Goal: Transaction & Acquisition: Purchase product/service

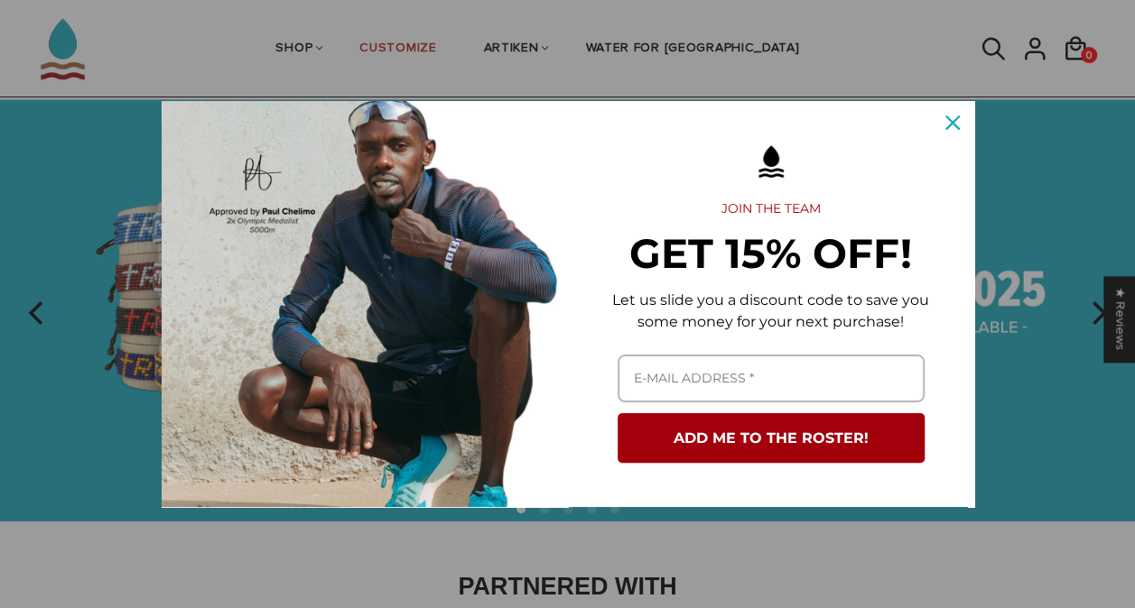
scroll to position [49, 0]
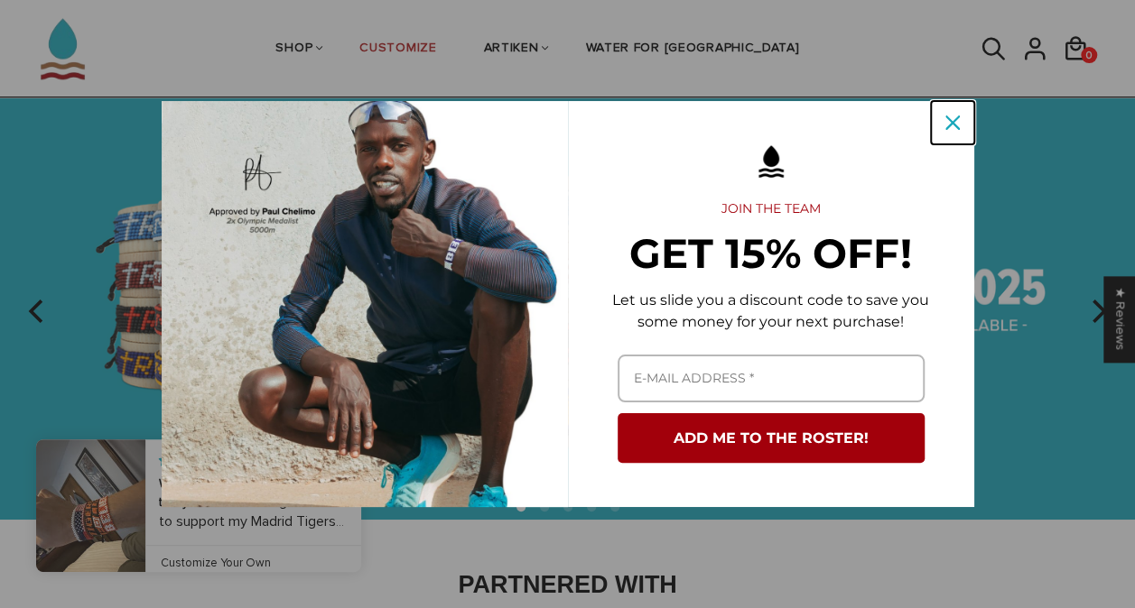
click at [941, 119] on div "Close" at bounding box center [952, 122] width 29 height 29
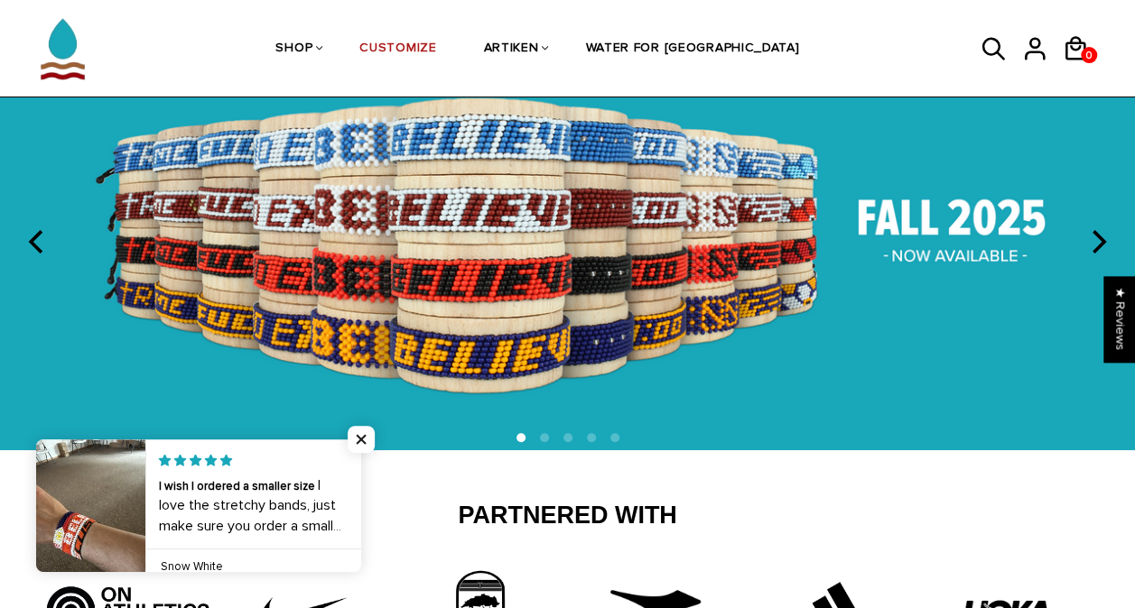
scroll to position [134, 0]
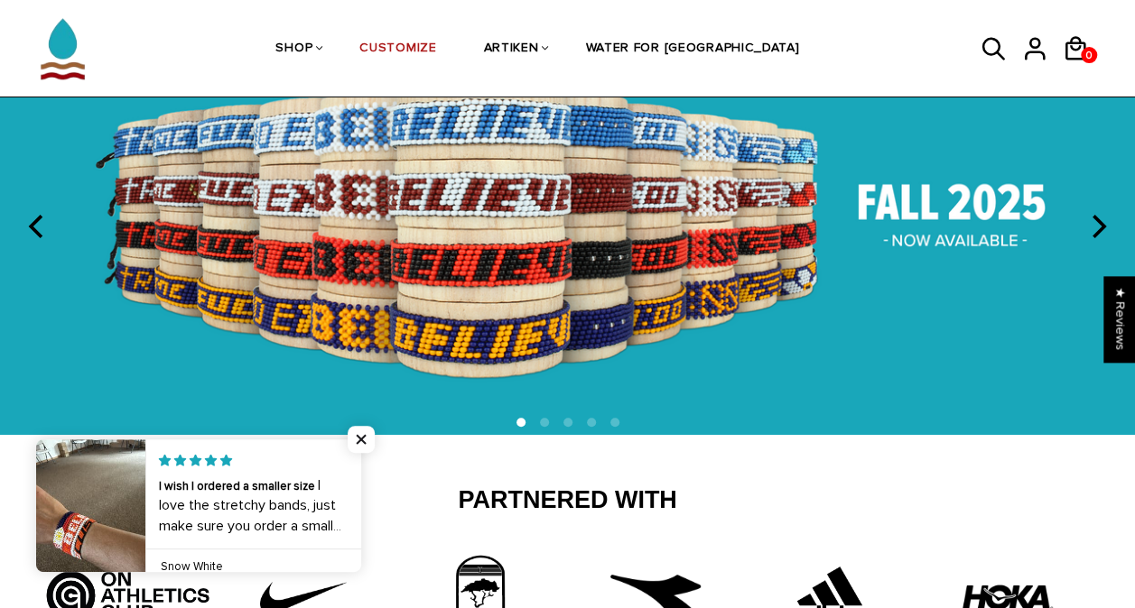
click at [1109, 218] on icon "next" at bounding box center [1096, 226] width 23 height 23
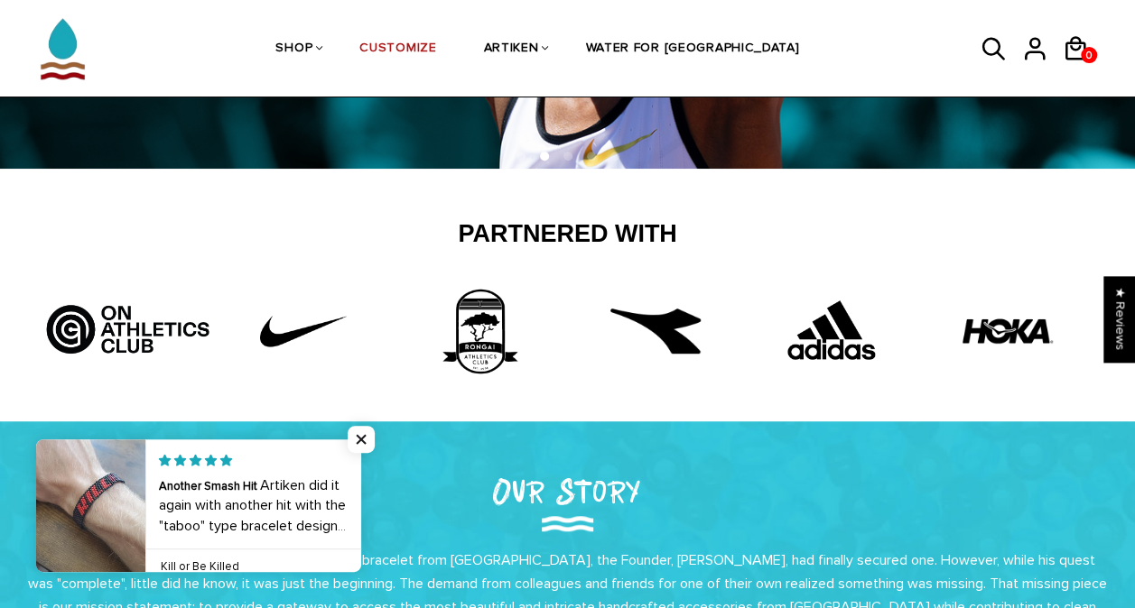
scroll to position [397, 0]
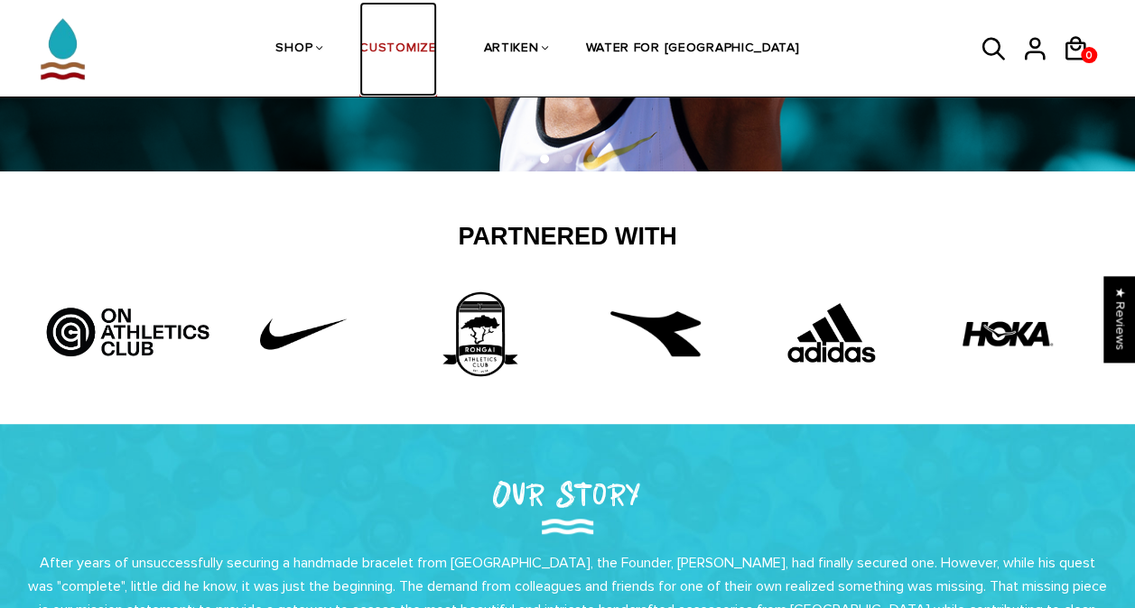
click at [436, 49] on link "CUSTOMIZE" at bounding box center [397, 50] width 77 height 96
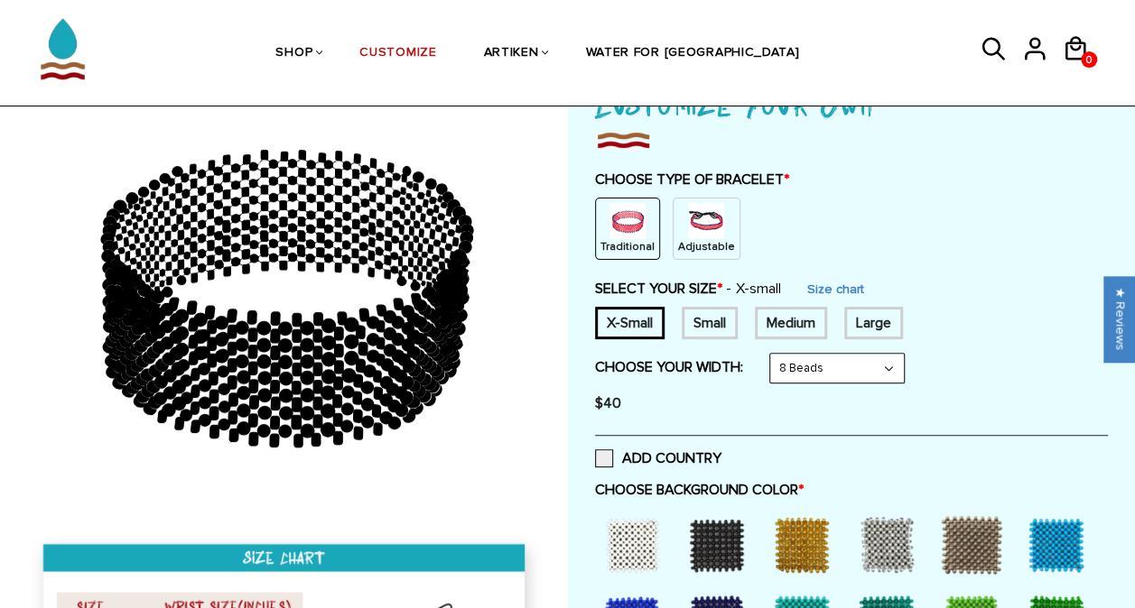
scroll to position [167, 0]
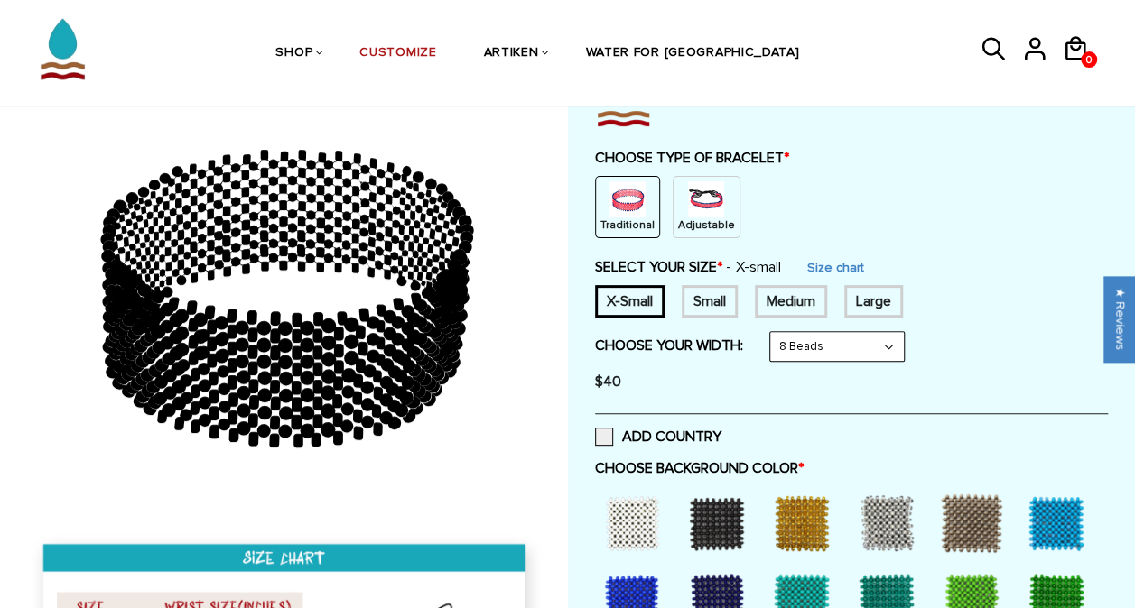
click at [708, 185] on img at bounding box center [706, 199] width 36 height 36
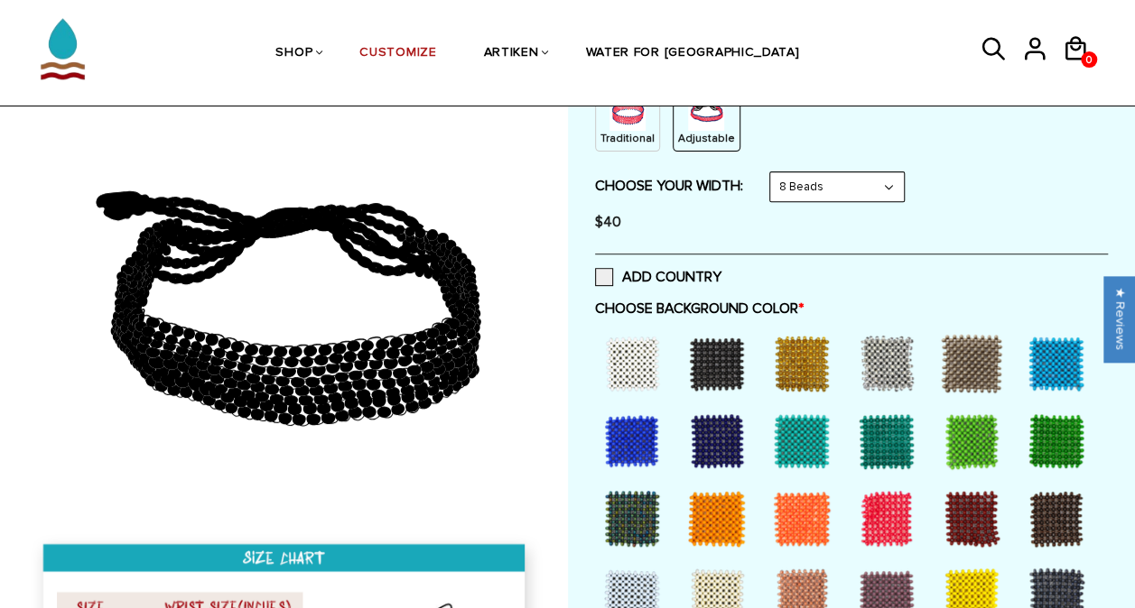
scroll to position [256, 0]
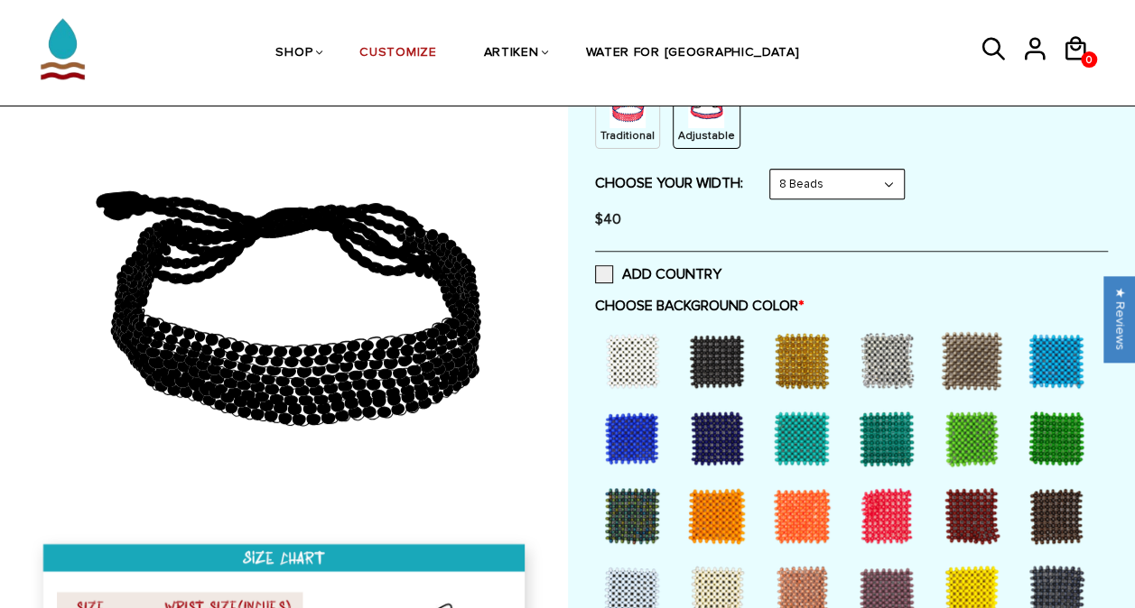
click at [632, 357] on div at bounding box center [632, 361] width 72 height 72
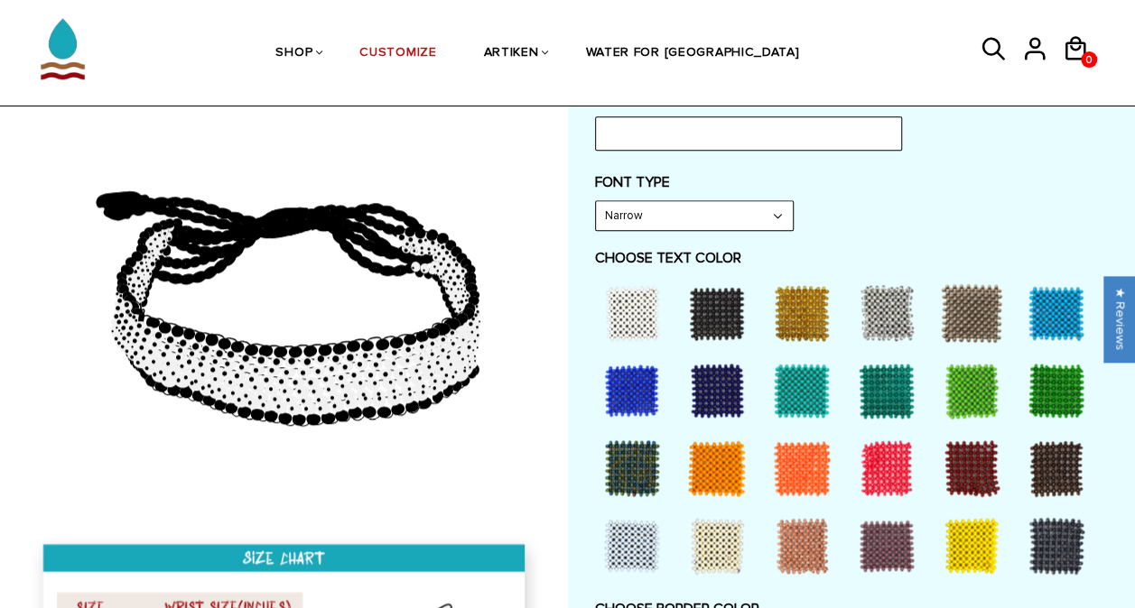
scroll to position [822, 0]
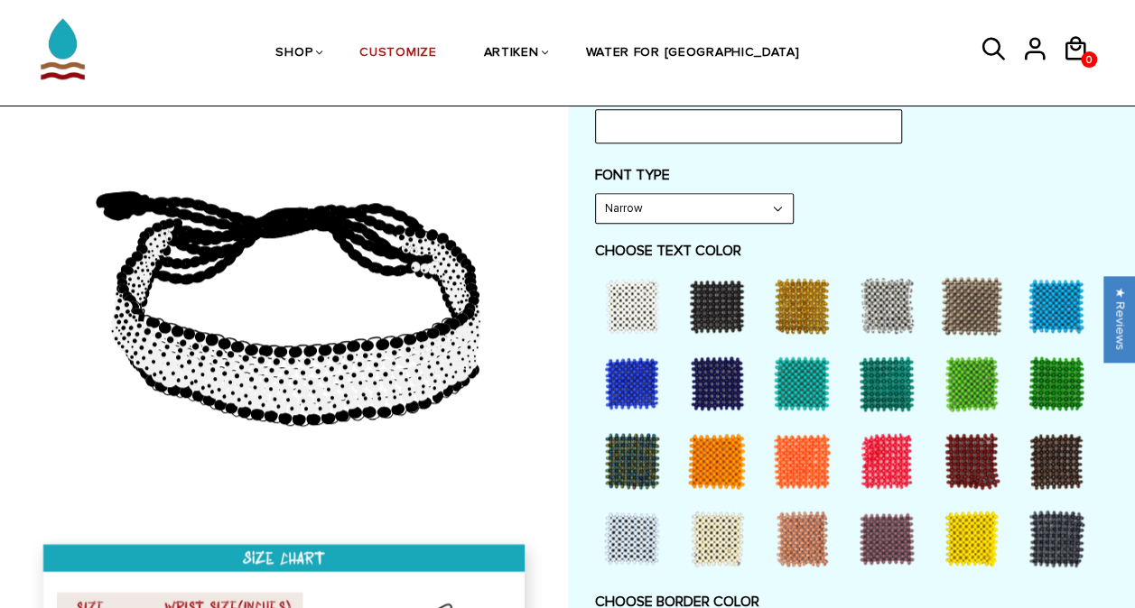
click at [630, 371] on div at bounding box center [632, 384] width 72 height 72
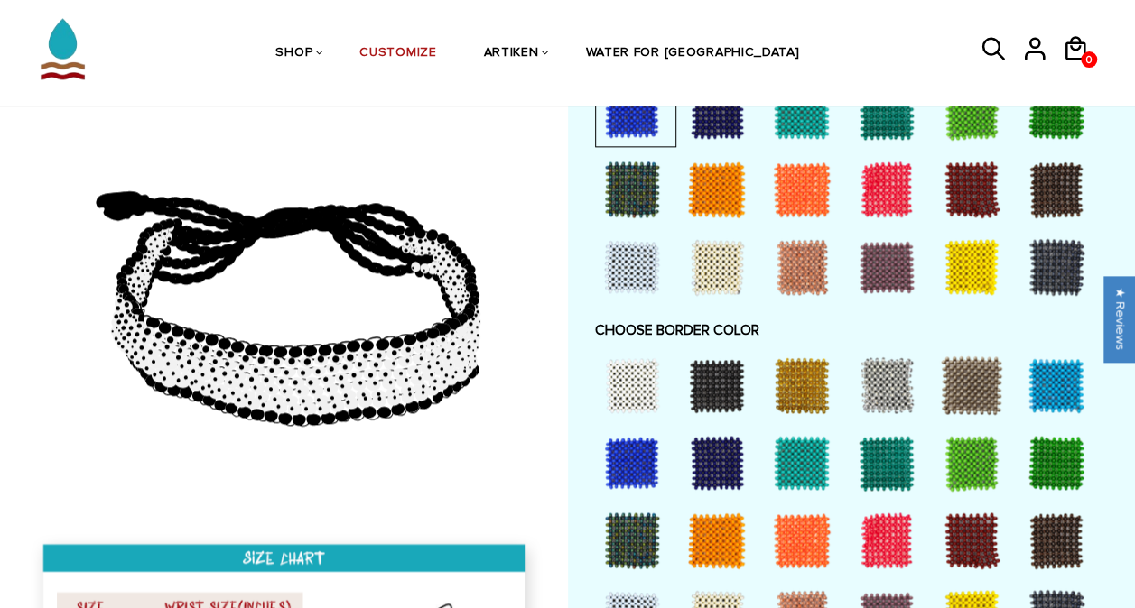
scroll to position [1109, 0]
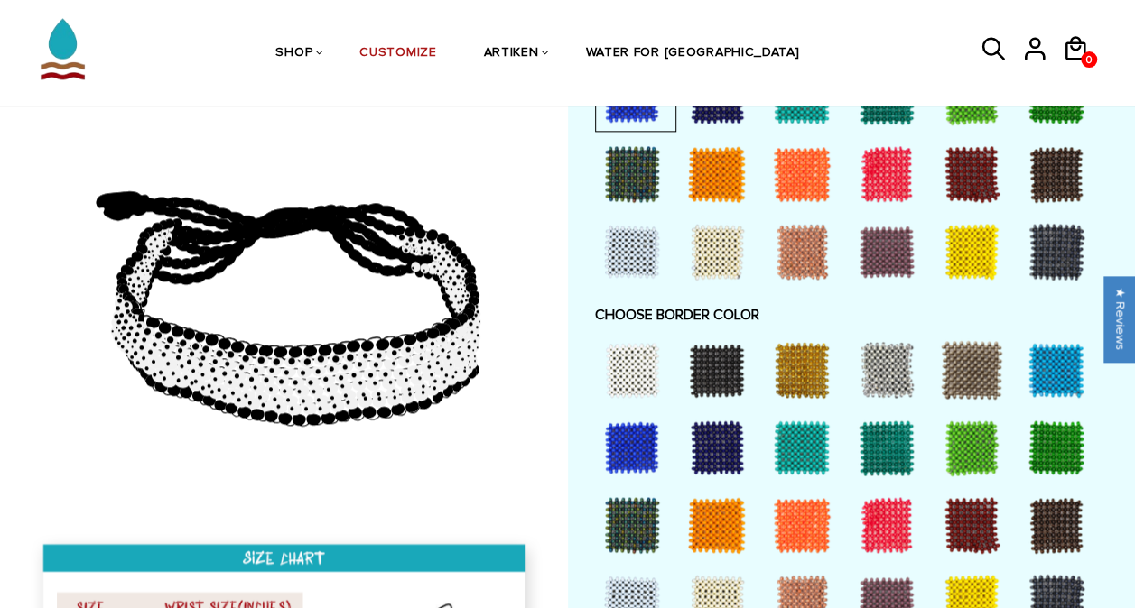
click at [629, 453] on div at bounding box center [632, 448] width 72 height 72
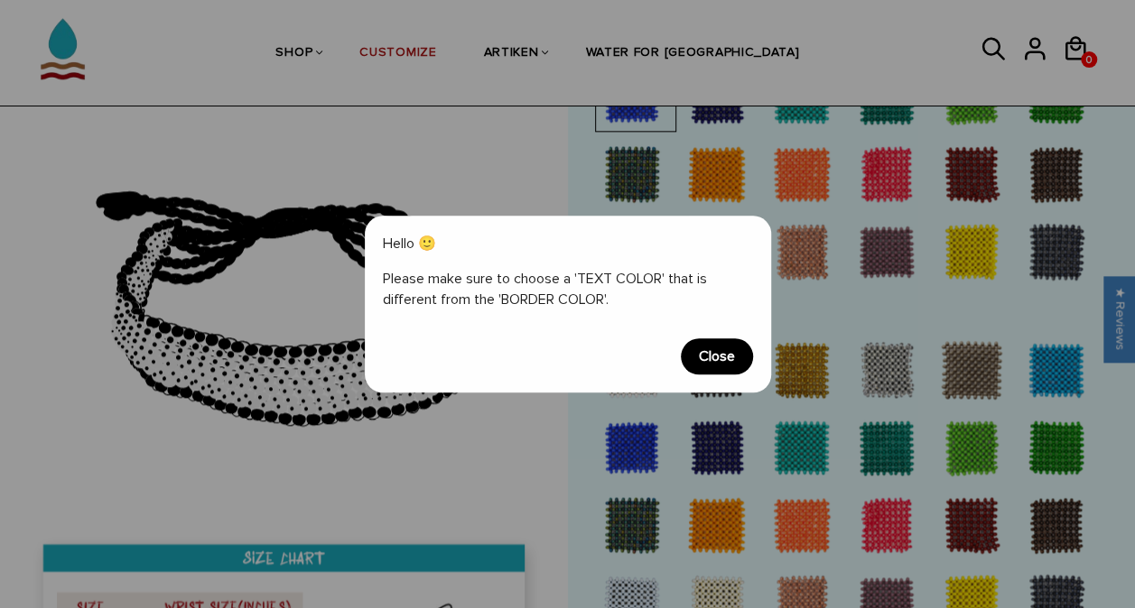
click at [717, 348] on span "Close" at bounding box center [717, 357] width 72 height 36
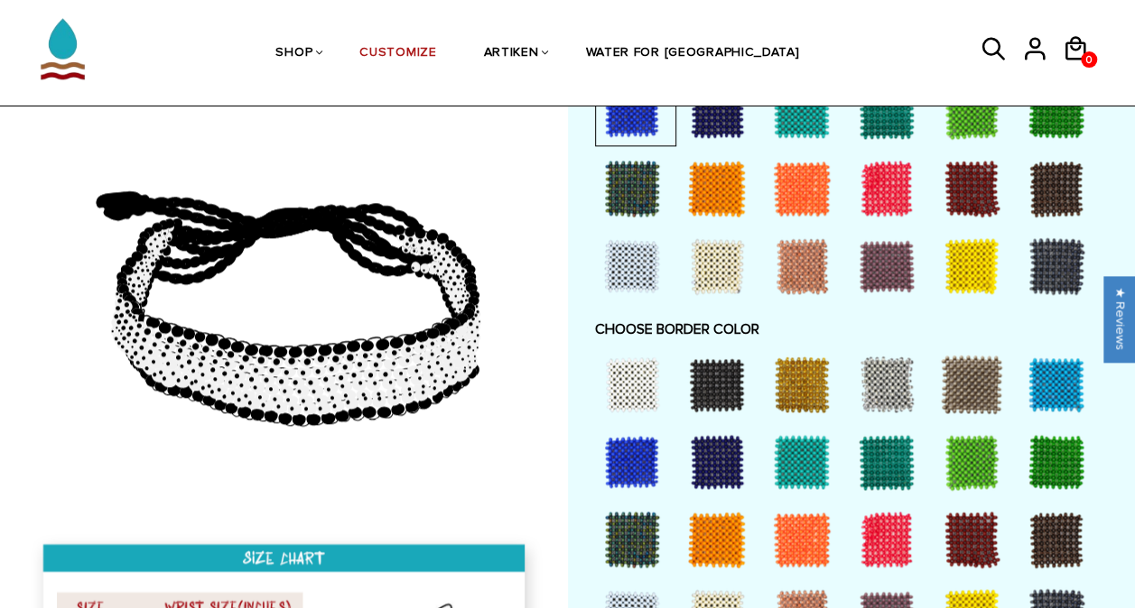
scroll to position [1097, 0]
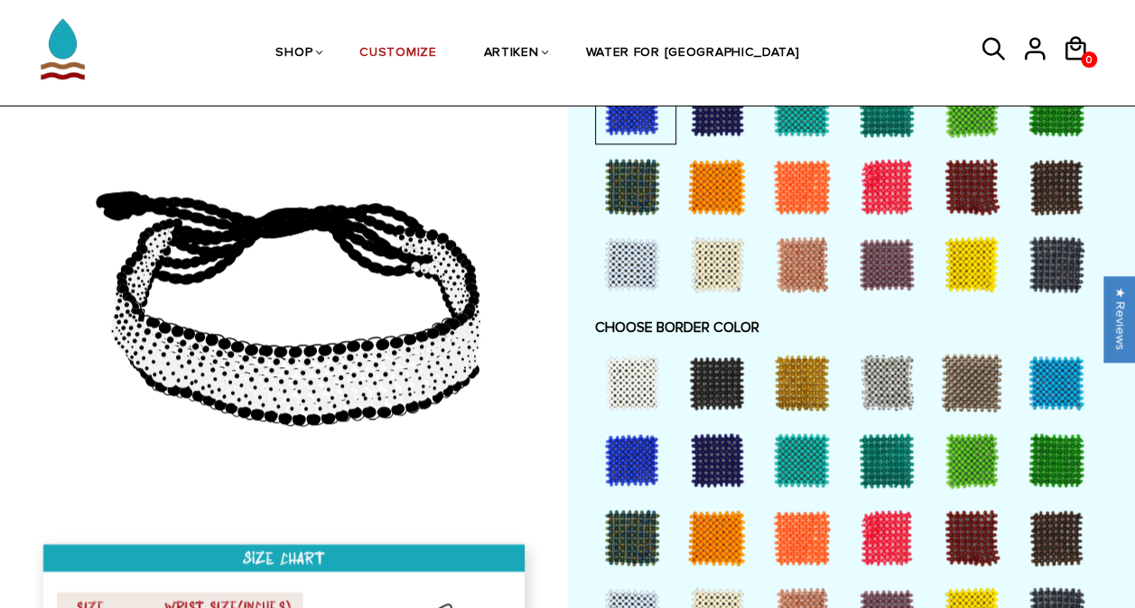
click at [885, 364] on div at bounding box center [886, 383] width 72 height 72
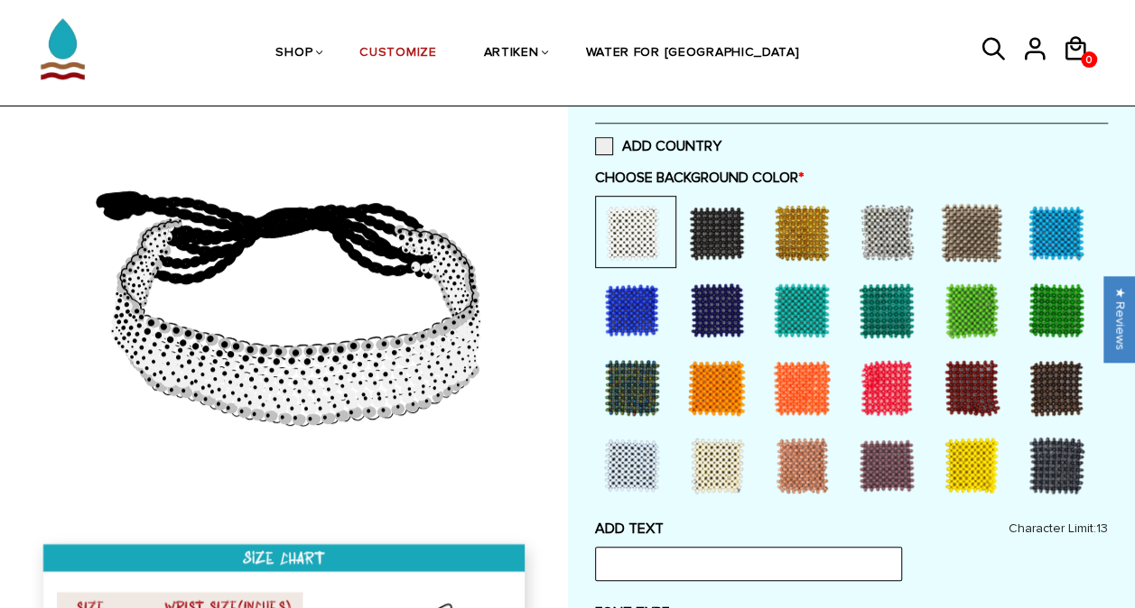
scroll to position [474, 0]
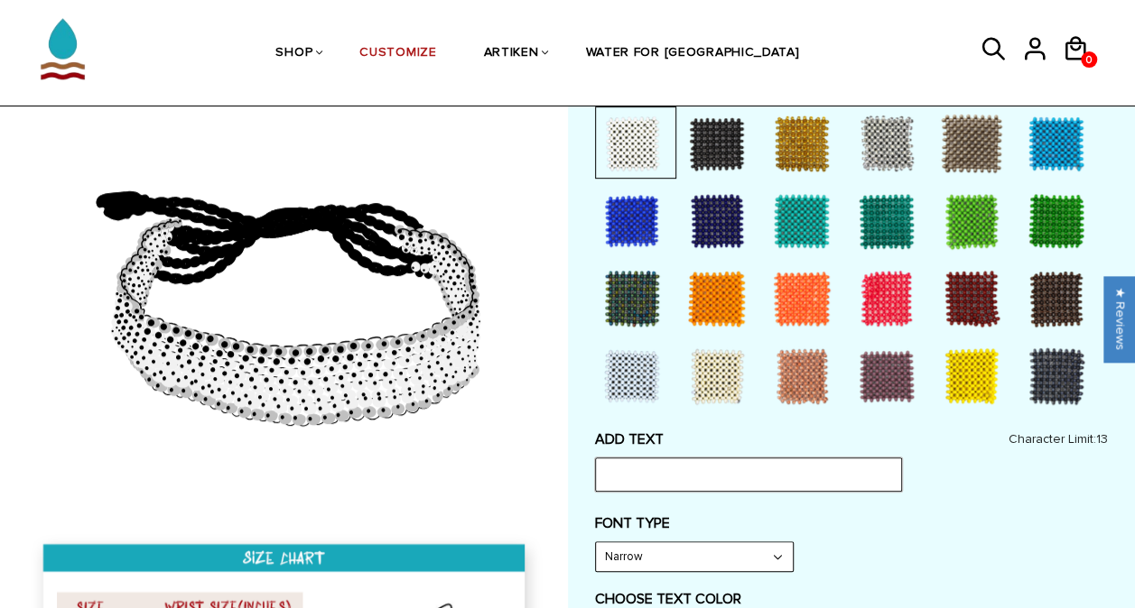
click at [696, 468] on input "text" at bounding box center [748, 475] width 307 height 34
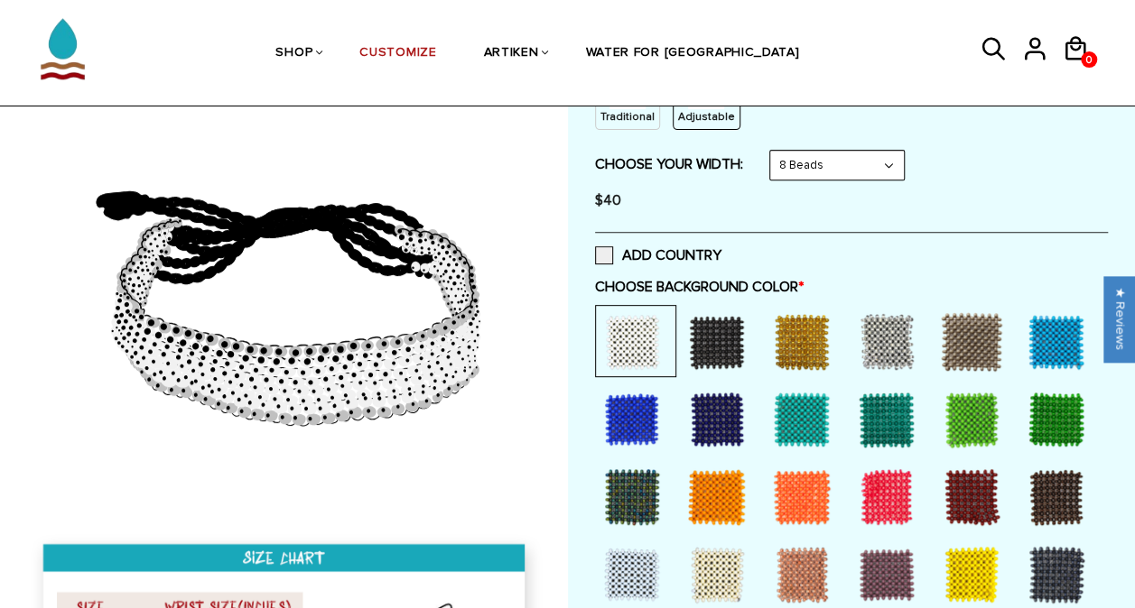
scroll to position [274, 0]
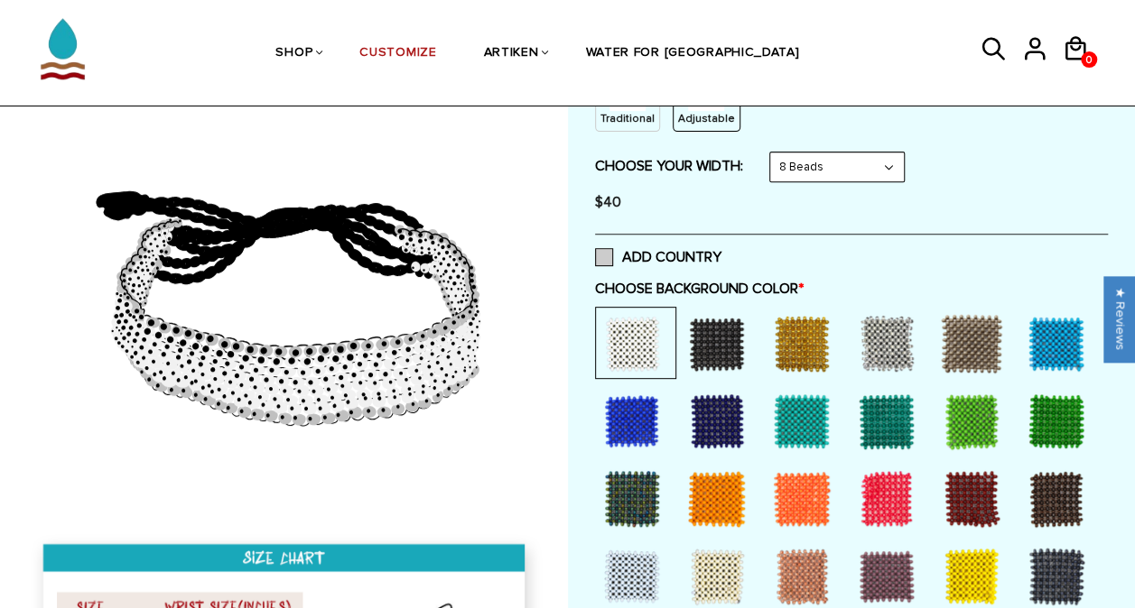
type input "AFXC"
click at [601, 251] on span at bounding box center [604, 257] width 18 height 18
click at [721, 252] on input "ADD COUNTRY" at bounding box center [721, 252] width 0 height 0
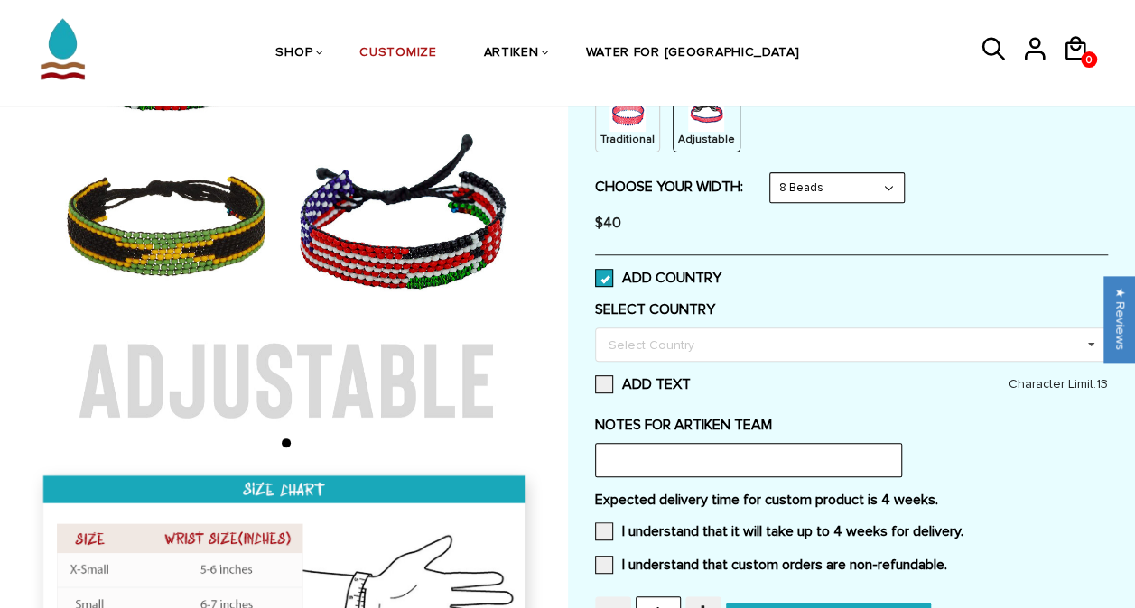
scroll to position [252, 0]
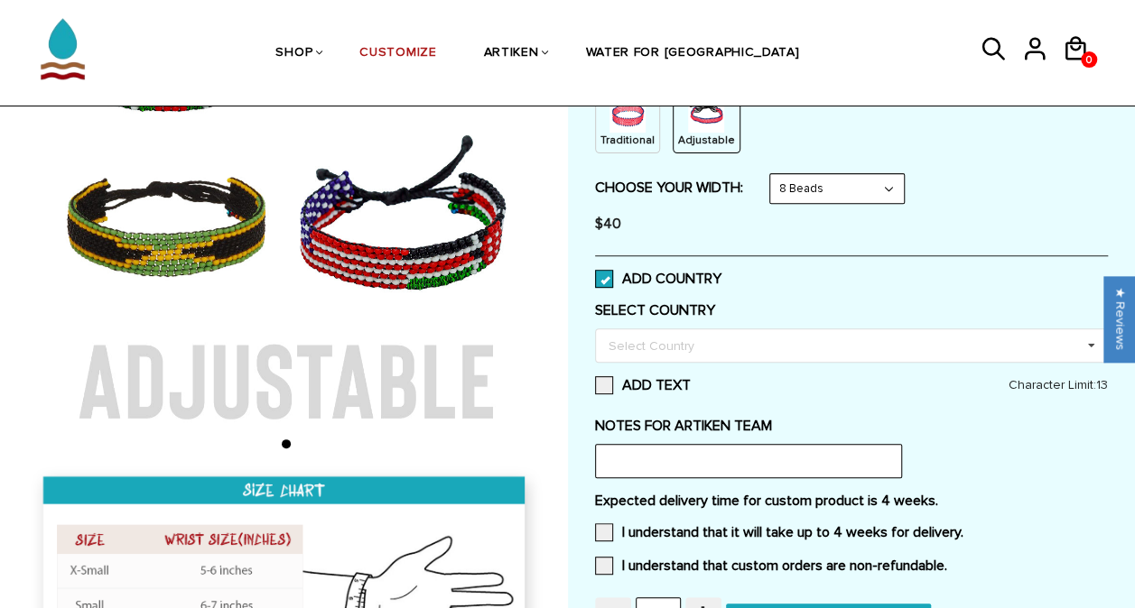
click at [601, 280] on span at bounding box center [604, 279] width 18 height 18
click at [721, 274] on input "ADD COUNTRY" at bounding box center [721, 274] width 0 height 0
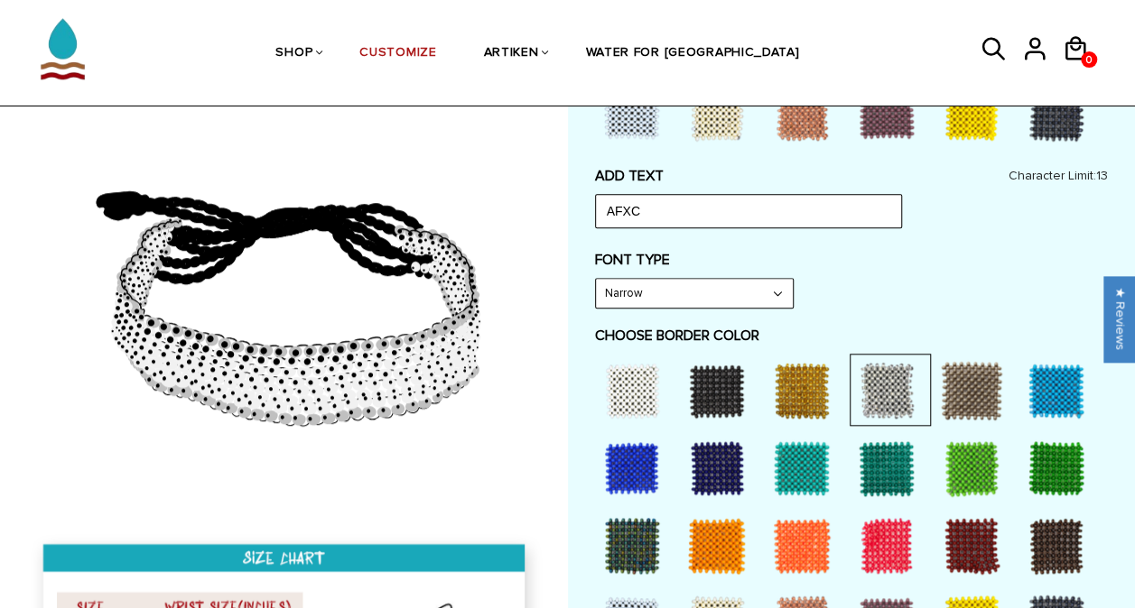
scroll to position [738, 0]
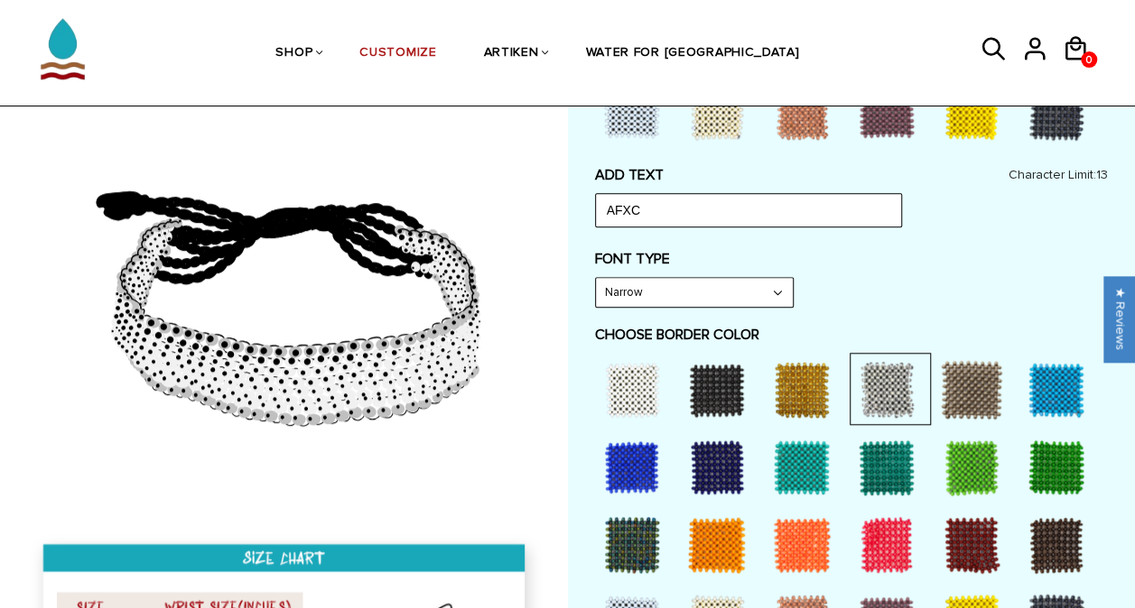
click at [642, 286] on select "Narrow Bold" at bounding box center [694, 292] width 197 height 29
select select "Bold"
click at [596, 278] on select "Narrow Bold" at bounding box center [694, 292] width 197 height 29
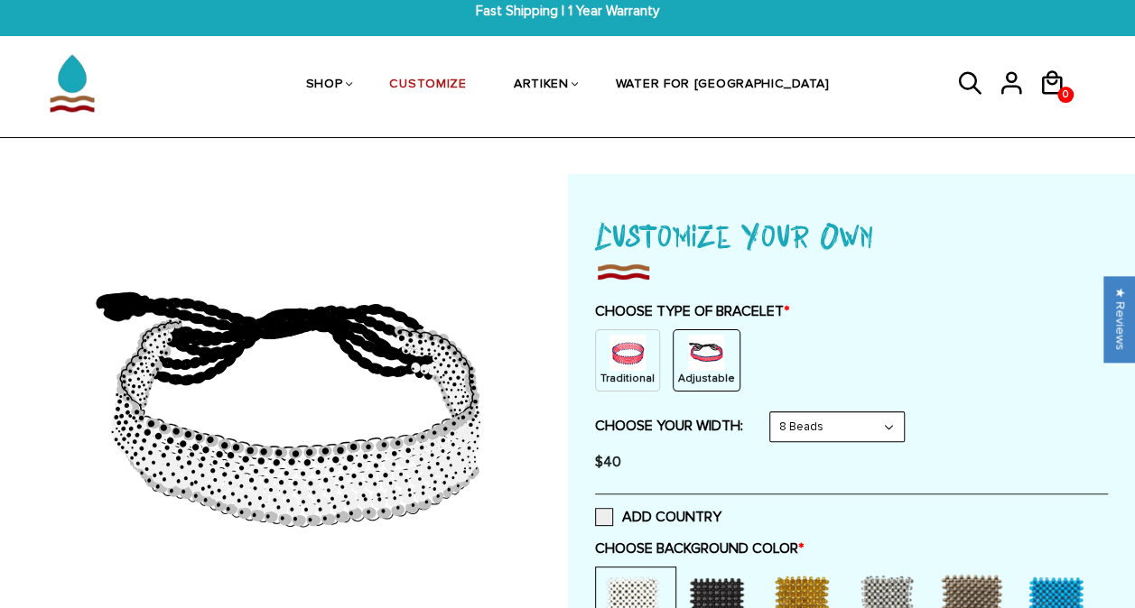
scroll to position [11, 0]
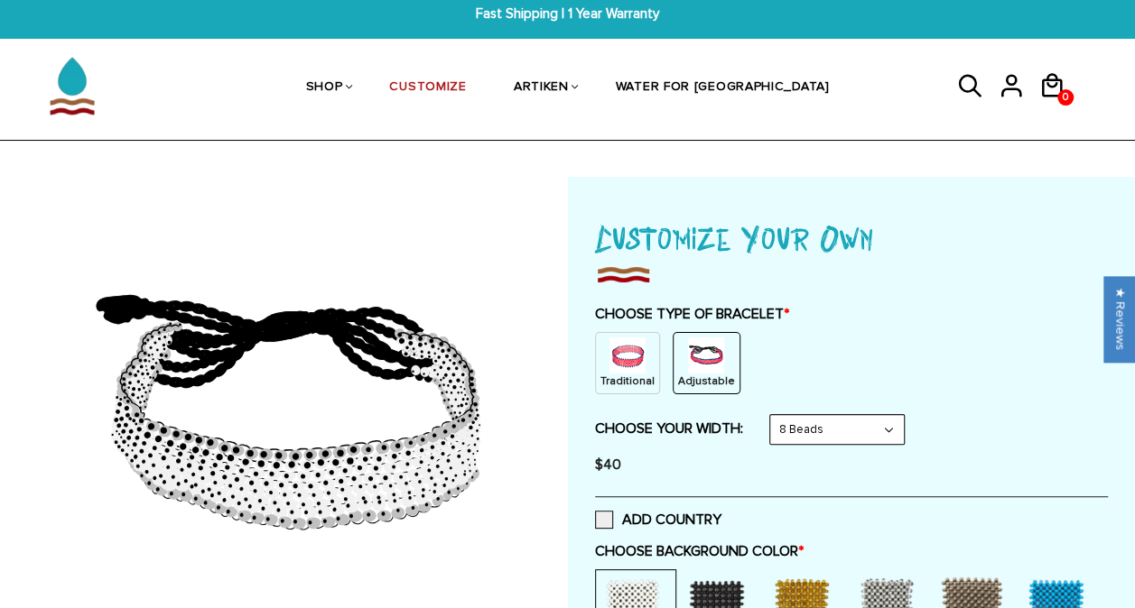
click at [622, 364] on img at bounding box center [627, 356] width 36 height 36
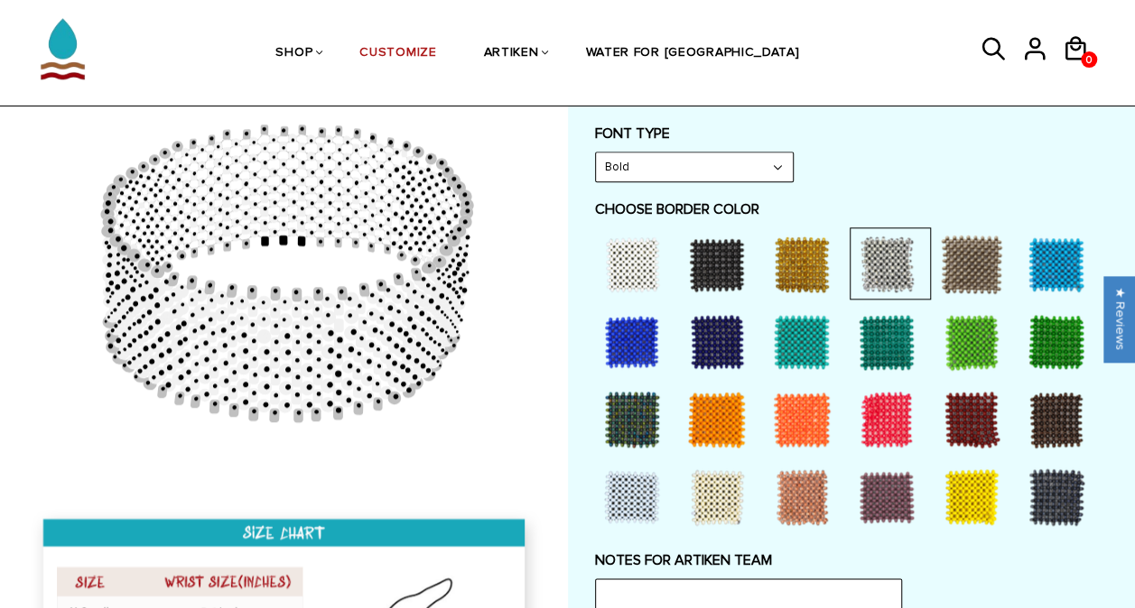
scroll to position [813, 0]
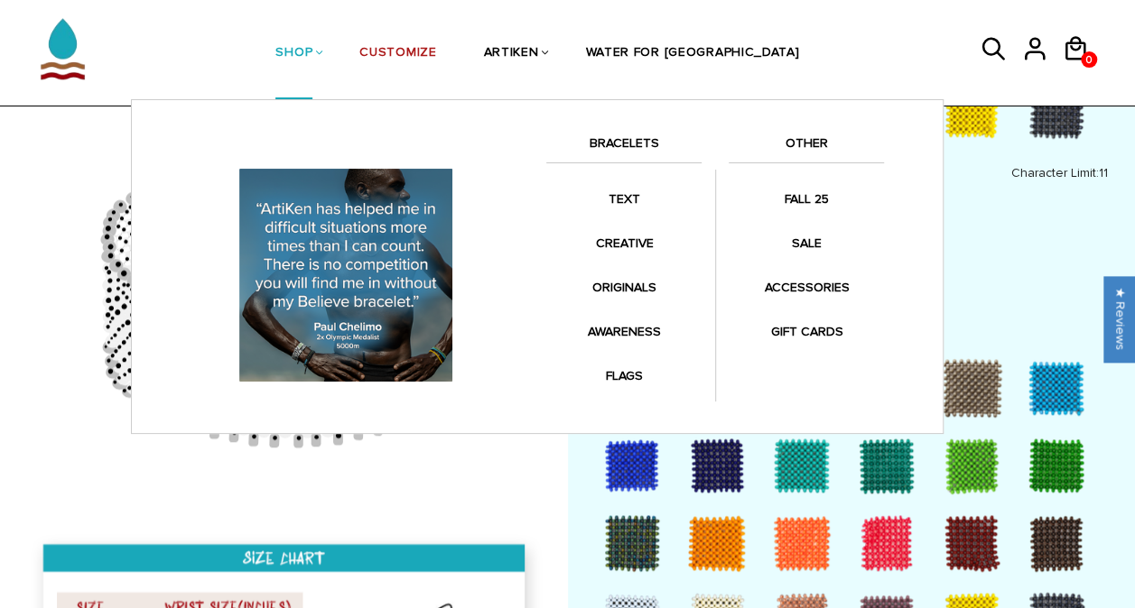
click at [626, 135] on link "BRACELETS" at bounding box center [623, 148] width 155 height 31
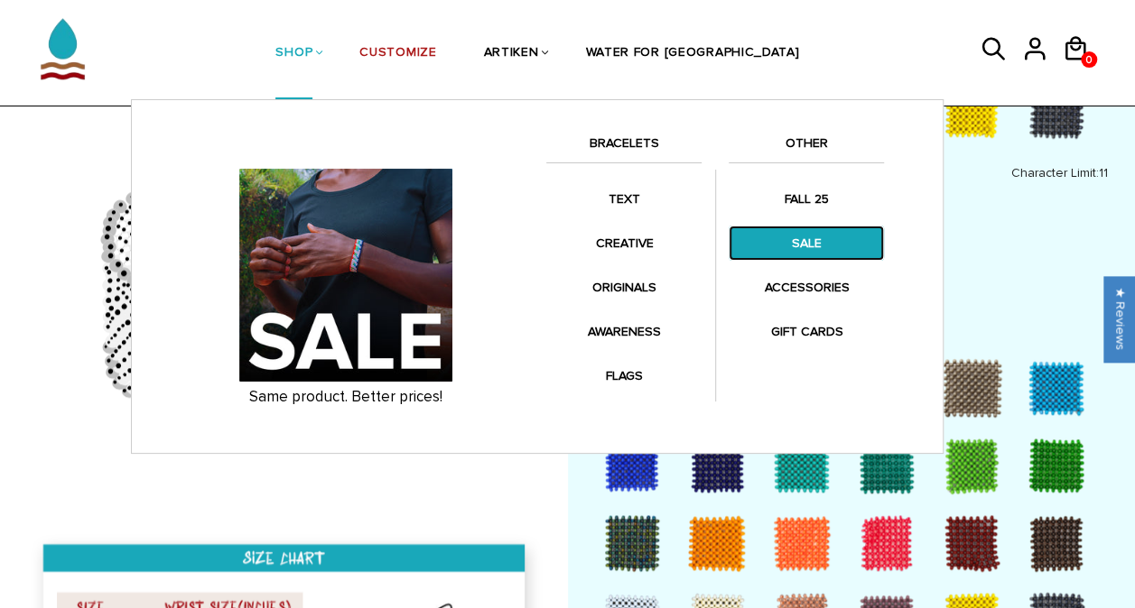
click at [800, 247] on link "SALE" at bounding box center [806, 243] width 155 height 35
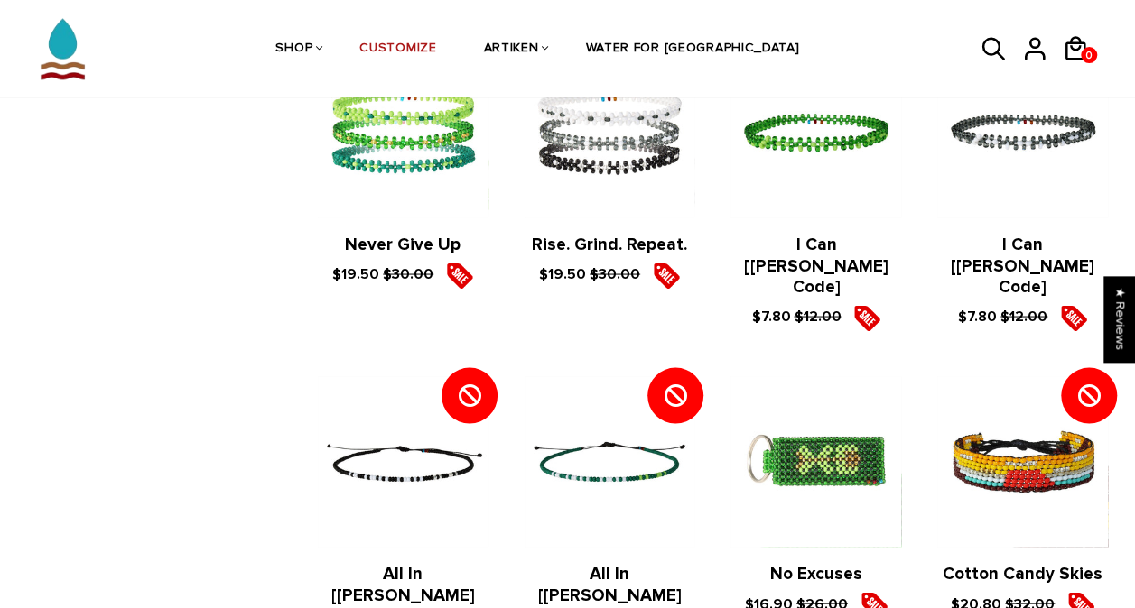
scroll to position [1600, 0]
